Goal: Navigation & Orientation: Find specific page/section

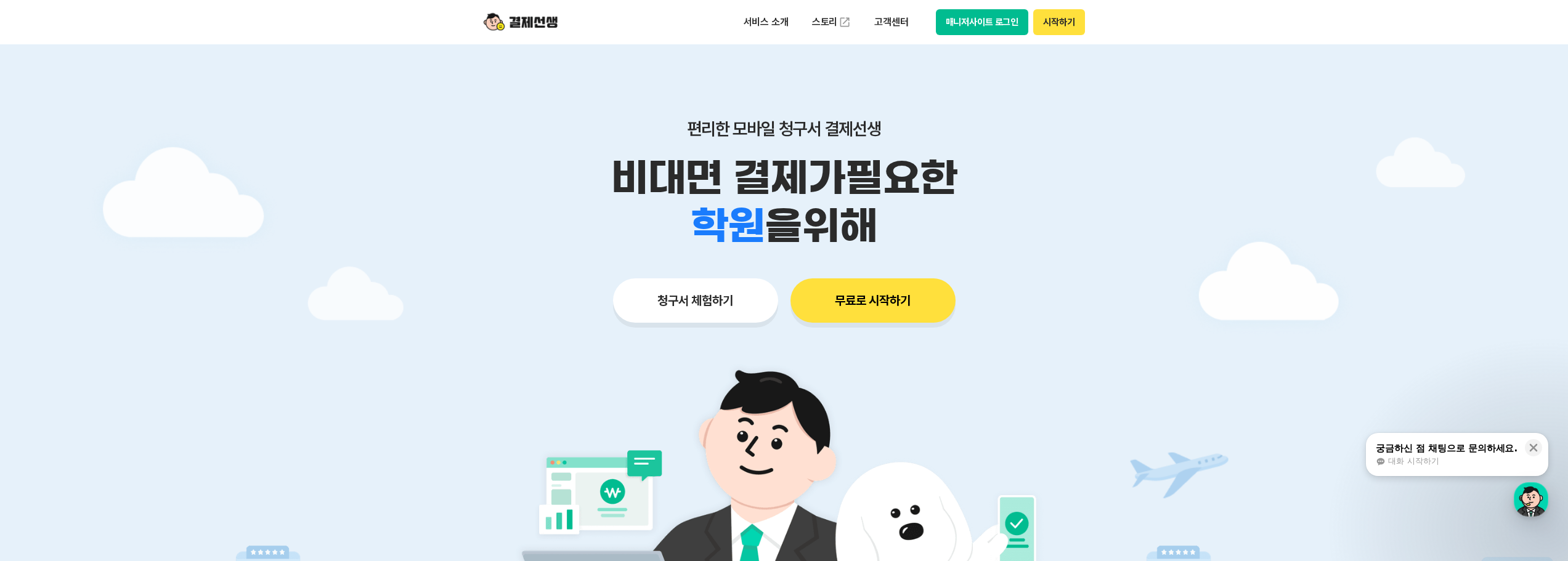
click at [1062, 27] on button "시작하기" at bounding box center [1059, 22] width 51 height 26
click at [1060, 26] on button "시작하기" at bounding box center [1059, 22] width 51 height 26
click at [1063, 22] on button "시작하기" at bounding box center [1059, 22] width 51 height 26
click at [1066, 23] on button "시작하기" at bounding box center [1059, 22] width 51 height 26
click at [1058, 20] on button "시작하기" at bounding box center [1059, 22] width 51 height 26
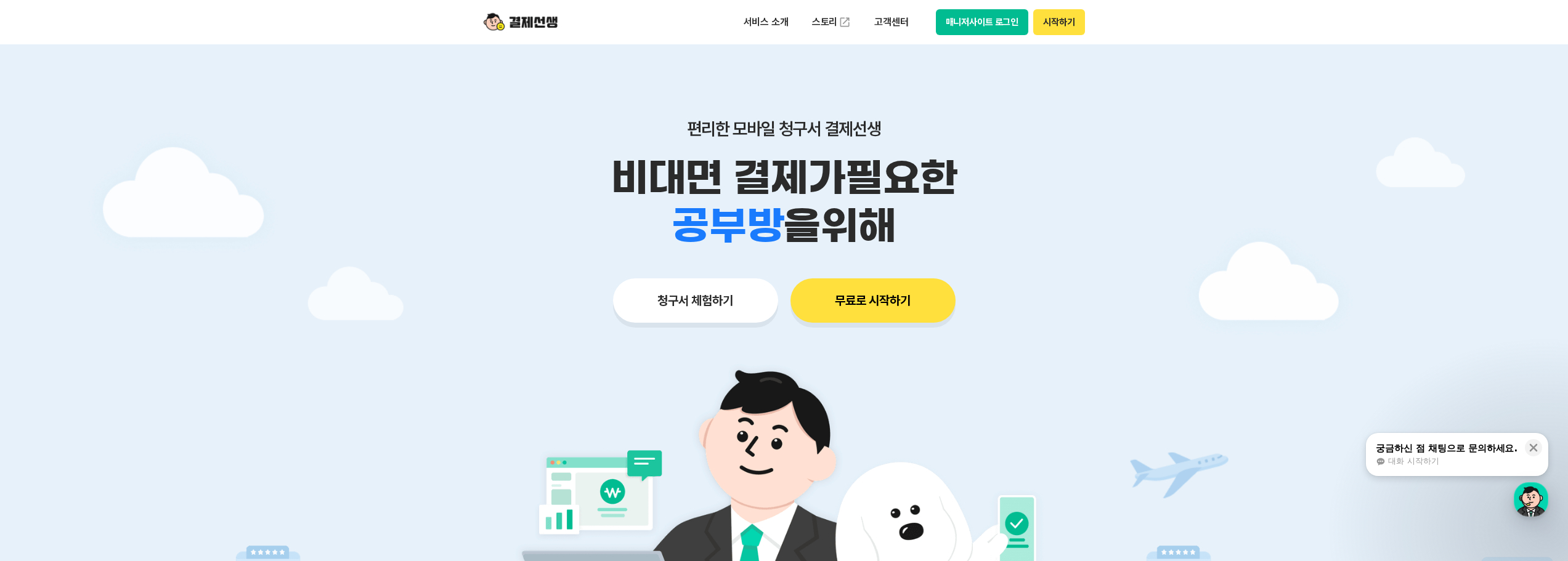
click at [1061, 26] on button "시작하기" at bounding box center [1059, 22] width 51 height 26
click at [1054, 19] on button "시작하기" at bounding box center [1059, 22] width 51 height 26
click at [892, 22] on p "고객센터" at bounding box center [891, 22] width 51 height 22
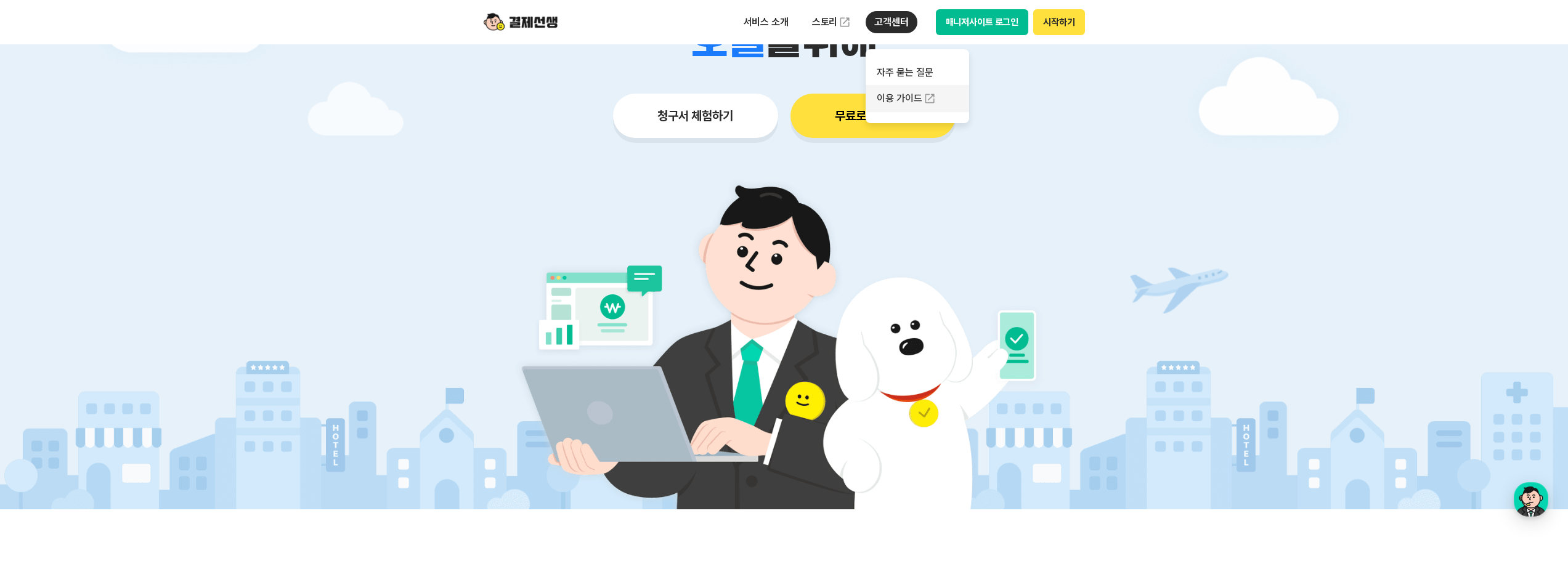
scroll to position [369, 0]
